Goal: Communication & Community: Ask a question

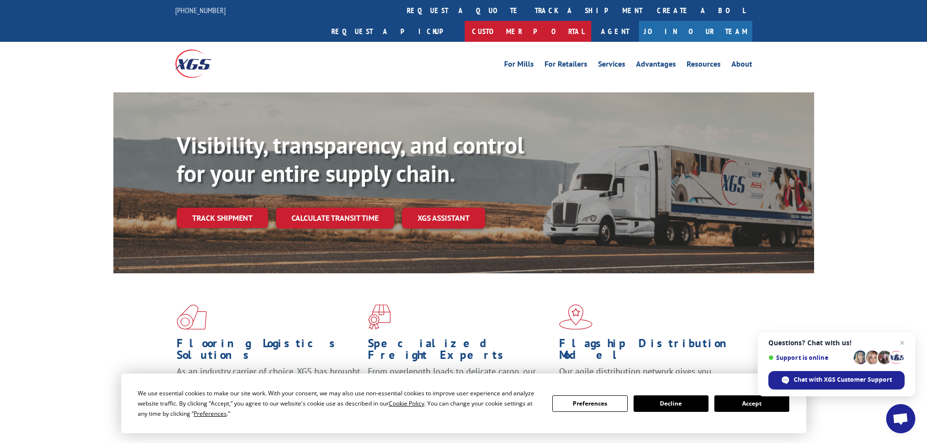
click at [591, 21] on link "Customer Portal" at bounding box center [527, 31] width 126 height 21
click at [639, 21] on link "Agent" at bounding box center [615, 31] width 48 height 21
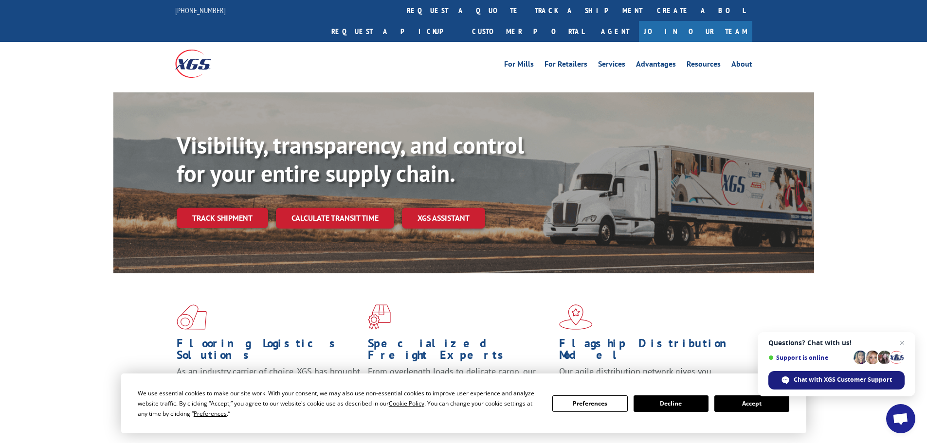
click at [867, 384] on span "Chat with XGS Customer Support" at bounding box center [842, 379] width 98 height 9
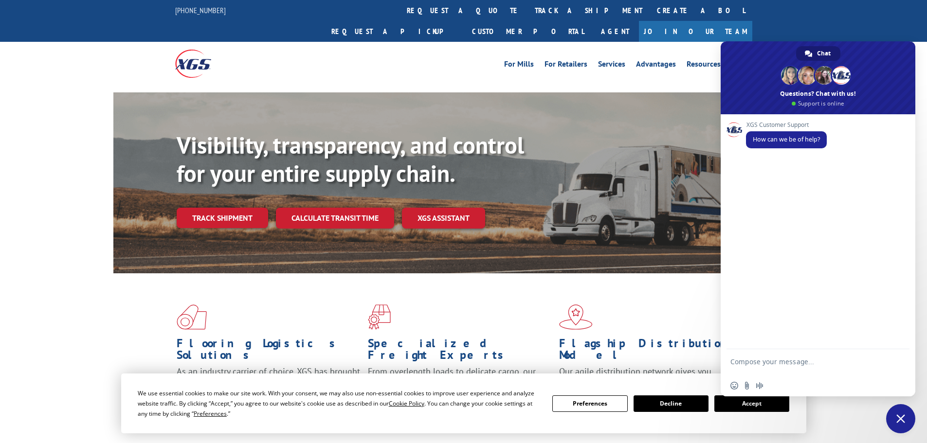
click at [775, 357] on form at bounding box center [807, 363] width 154 height 28
click at [766, 365] on textarea "Compose your message..." at bounding box center [807, 366] width 154 height 18
type textarea "how do I file a claim"
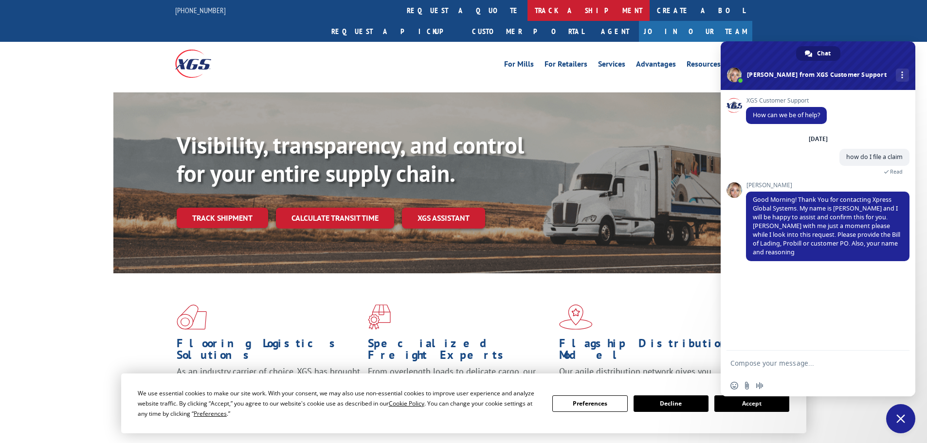
click at [527, 4] on link "track a shipment" at bounding box center [588, 10] width 122 height 21
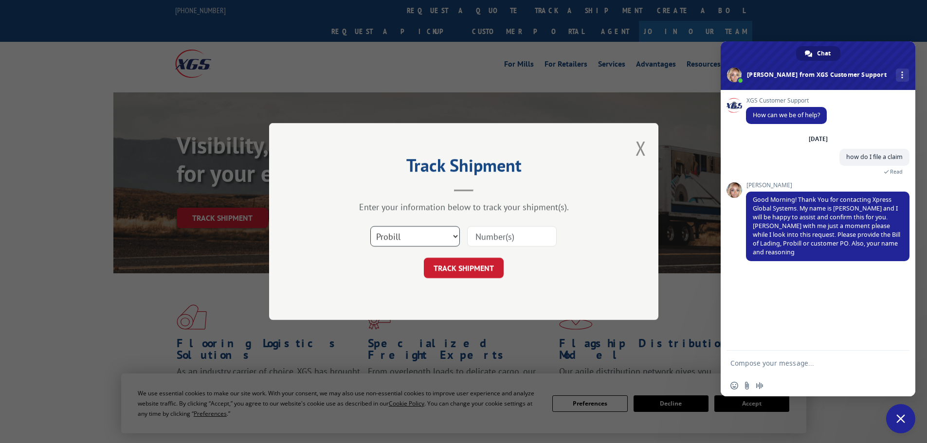
click at [446, 233] on select "Select category... Probill BOL PO" at bounding box center [414, 236] width 89 height 20
select select "bol"
click at [370, 226] on select "Select category... Probill BOL PO" at bounding box center [414, 236] width 89 height 20
drag, startPoint x: 499, startPoint y: 236, endPoint x: 484, endPoint y: 241, distance: 15.4
click at [499, 236] on input at bounding box center [511, 236] width 89 height 20
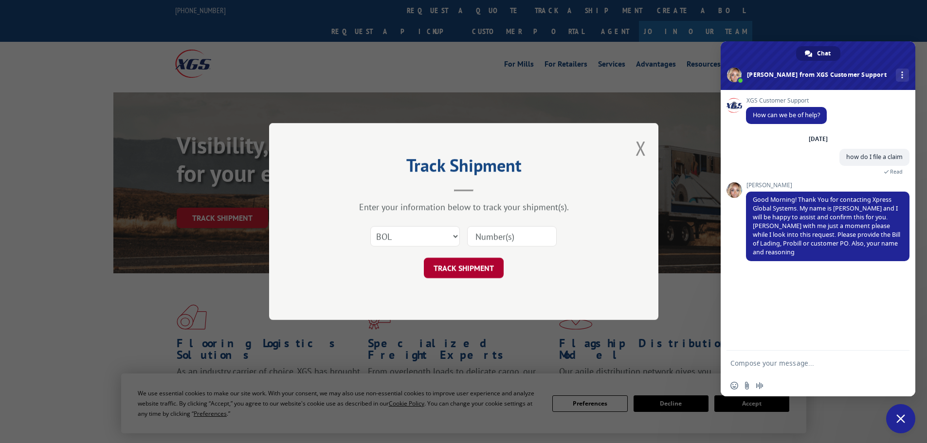
paste input "24475211"
type input "24475211"
drag, startPoint x: 447, startPoint y: 266, endPoint x: 607, endPoint y: 304, distance: 164.1
click at [451, 266] on button "TRACK SHIPMENT" at bounding box center [464, 268] width 80 height 20
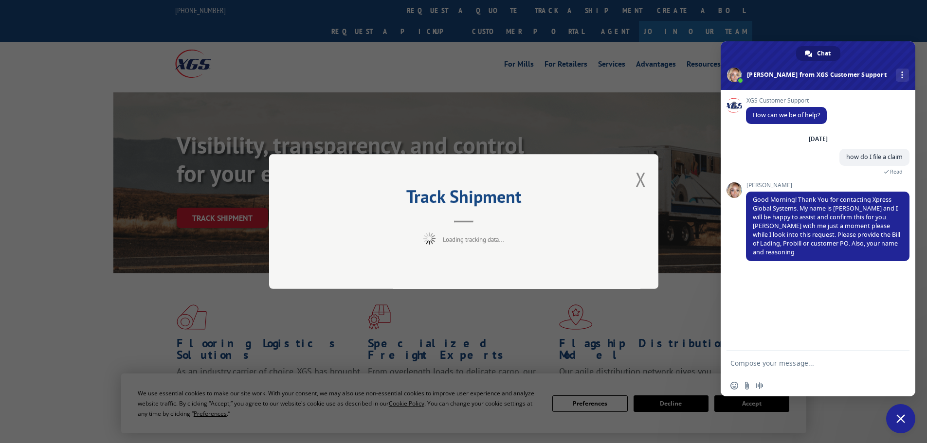
click at [801, 359] on textarea "Compose your message..." at bounding box center [807, 363] width 154 height 9
type textarea "Finding that information now"
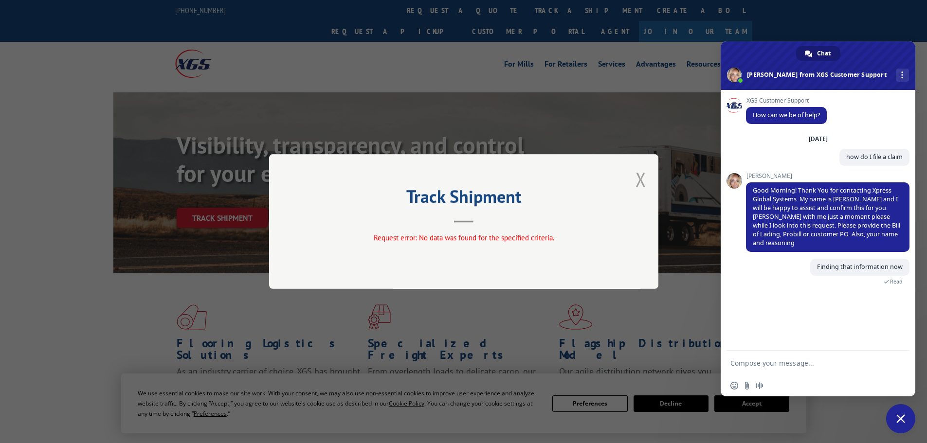
click at [641, 182] on button "Close modal" at bounding box center [640, 179] width 11 height 26
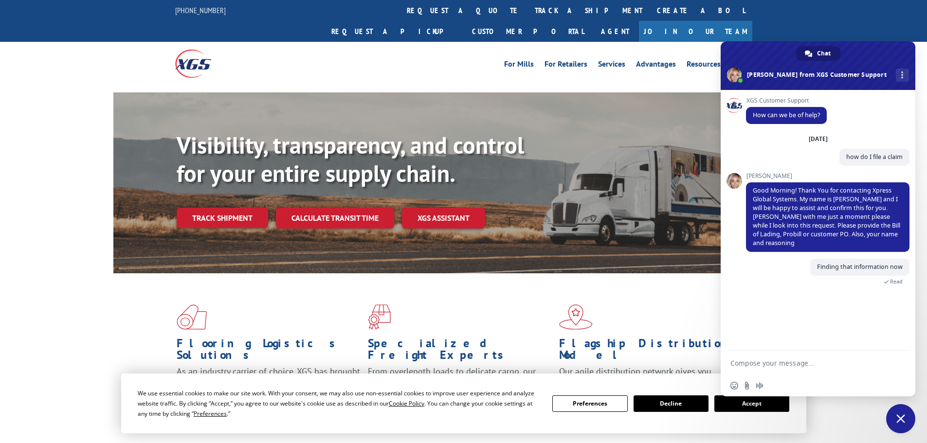
click at [758, 362] on textarea "Compose your message..." at bounding box center [807, 363] width 154 height 9
paste textarea "Bill of Lading 5118949"
type textarea "Bill of Lading 5118949. My name is [PERSON_NAME] and I work for Crew2. We recie…"
click at [745, 406] on button "Accept" at bounding box center [751, 403] width 75 height 17
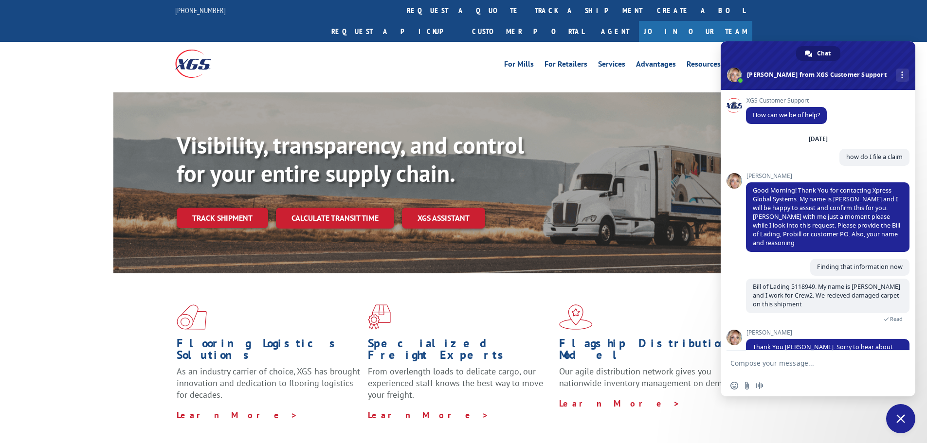
scroll to position [34, 0]
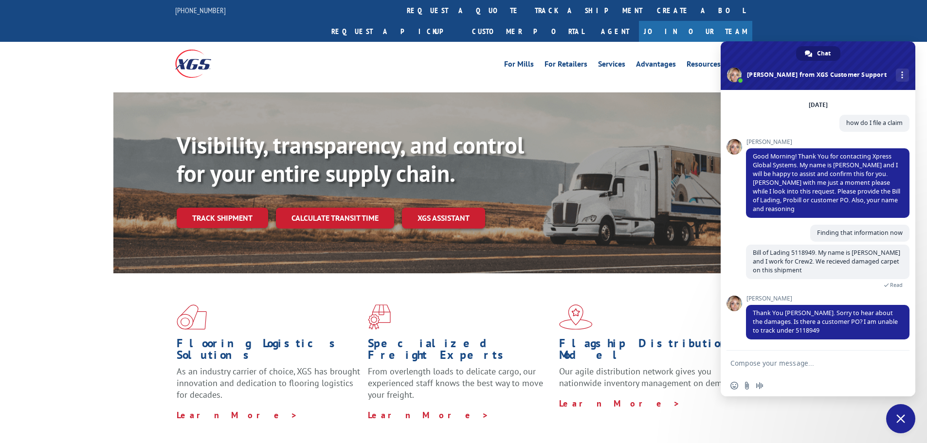
click at [804, 360] on textarea "Compose your message..." at bounding box center [807, 363] width 154 height 9
paste textarea "PO Number 24475211"
type textarea "PO Number 24475211"
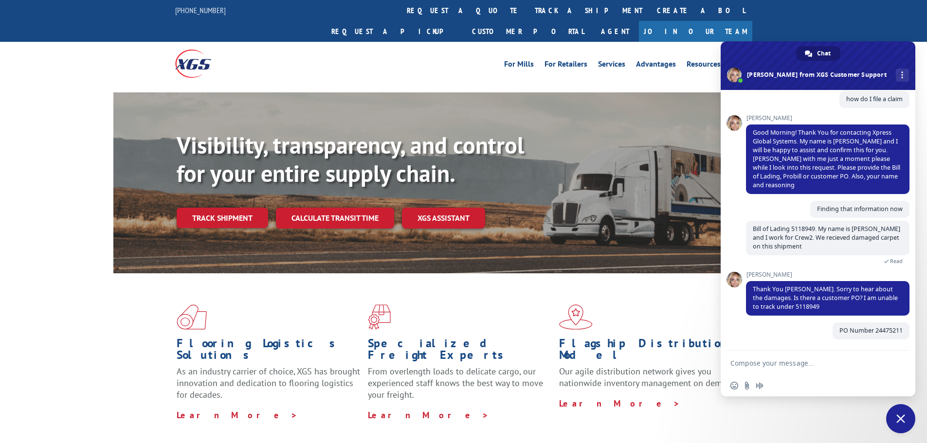
scroll to position [58, 0]
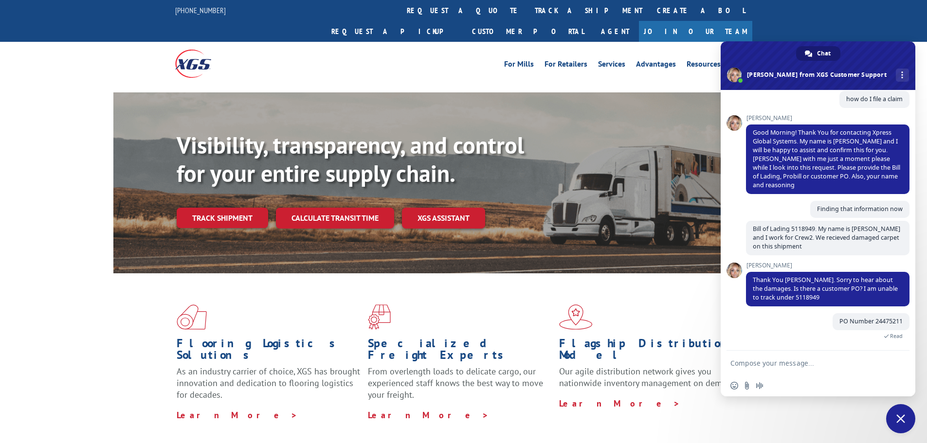
click at [784, 358] on form at bounding box center [807, 364] width 154 height 26
click at [791, 366] on textarea "Compose your message..." at bounding box center [807, 363] width 154 height 9
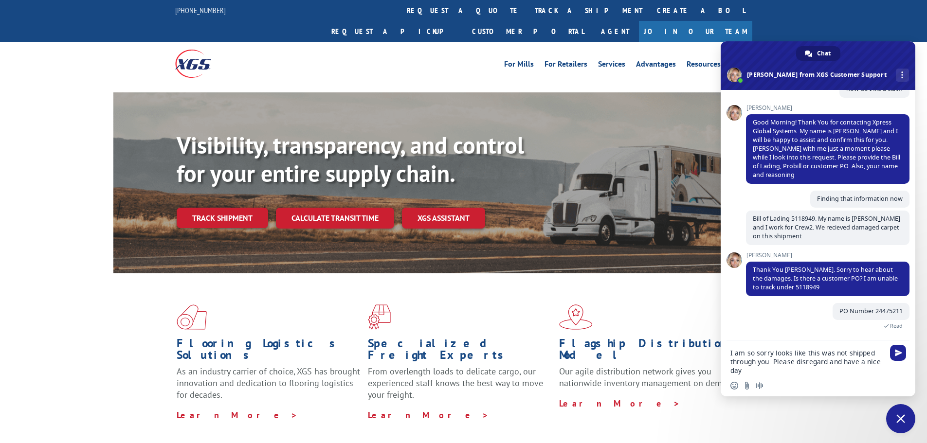
type textarea "I am so sorry looks like this was not shipped through you. Please disregard and…"
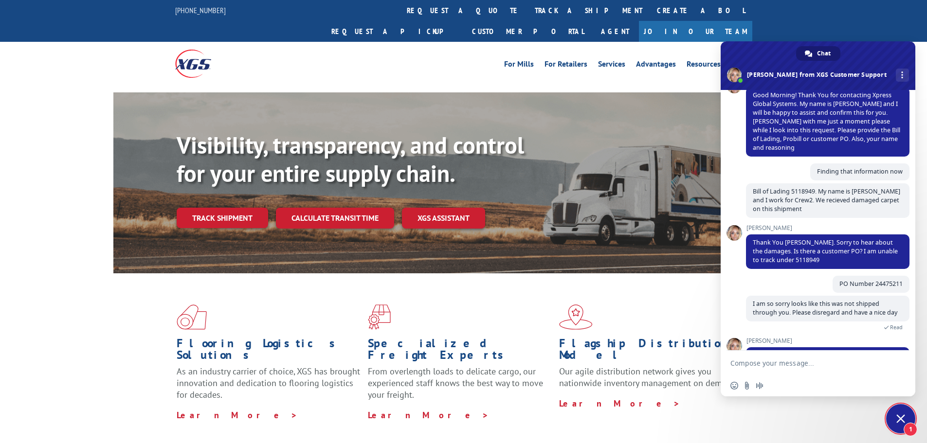
scroll to position [193, 0]
